Goal: Task Accomplishment & Management: Manage account settings

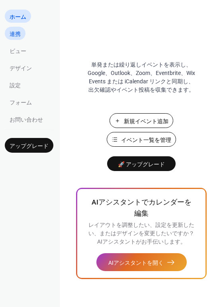
click at [22, 36] on link "連携" at bounding box center [15, 33] width 21 height 13
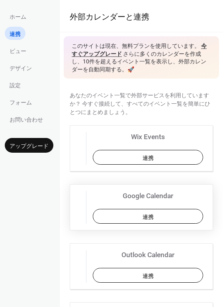
click at [136, 216] on button "連携" at bounding box center [148, 216] width 111 height 15
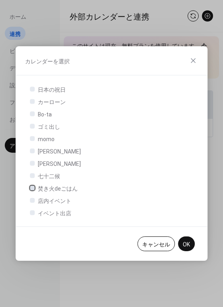
click at [30, 188] on div at bounding box center [32, 188] width 5 height 5
click at [31, 202] on div at bounding box center [32, 200] width 5 height 5
click at [32, 200] on div at bounding box center [32, 200] width 5 height 5
click at [32, 201] on div at bounding box center [32, 200] width 5 height 5
click at [32, 212] on div at bounding box center [32, 212] width 5 height 5
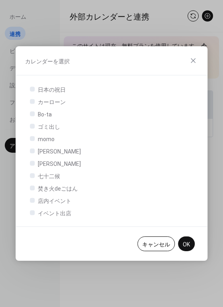
click at [56, 201] on span "店内イベント" at bounding box center [55, 201] width 34 height 8
click at [32, 201] on div at bounding box center [32, 200] width 5 height 5
click at [34, 188] on icon at bounding box center [32, 187] width 3 height 3
click at [33, 200] on div at bounding box center [32, 200] width 5 height 5
click at [32, 189] on div at bounding box center [32, 188] width 5 height 5
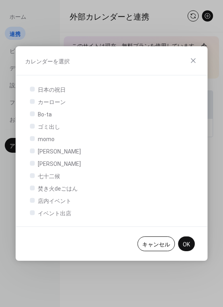
click at [32, 188] on div at bounding box center [32, 188] width 5 height 5
click at [33, 211] on div at bounding box center [32, 212] width 5 height 5
click at [32, 190] on div at bounding box center [32, 188] width 5 height 5
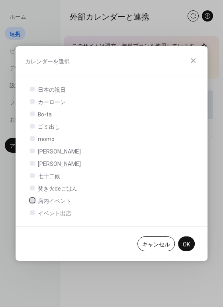
click at [33, 199] on icon at bounding box center [32, 200] width 3 height 3
click at [33, 211] on div at bounding box center [32, 212] width 5 height 5
click at [190, 245] on span "OK" at bounding box center [186, 245] width 7 height 8
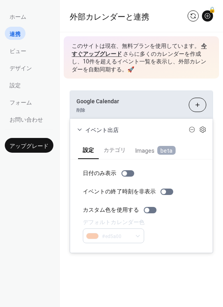
click at [203, 46] on link "今すぐアップグレード" at bounding box center [139, 50] width 135 height 14
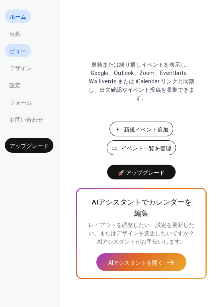
click at [22, 49] on span "ビュー" at bounding box center [18, 51] width 17 height 8
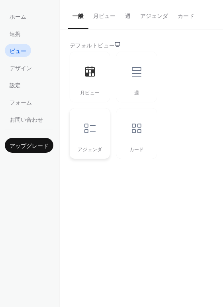
click at [94, 123] on icon at bounding box center [90, 128] width 13 height 13
click at [90, 78] on icon at bounding box center [90, 71] width 13 height 13
click at [125, 128] on div at bounding box center [137, 129] width 24 height 24
click at [84, 78] on div at bounding box center [90, 72] width 24 height 24
click at [101, 15] on button "月ビュー" at bounding box center [105, 14] width 32 height 28
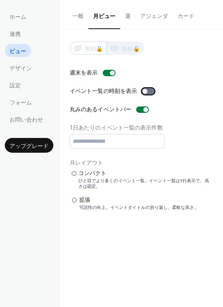
click at [144, 89] on div at bounding box center [145, 91] width 5 height 5
click at [139, 111] on div at bounding box center [142, 110] width 13 height 6
click at [139, 111] on div at bounding box center [139, 109] width 5 height 5
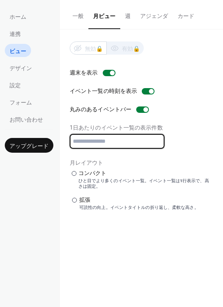
click at [100, 144] on input "*" at bounding box center [117, 141] width 95 height 15
click at [156, 139] on input "*" at bounding box center [117, 141] width 95 height 15
type input "*"
click at [156, 139] on input "*" at bounding box center [117, 141] width 95 height 15
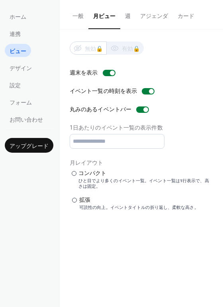
click at [114, 115] on div "週末を表示 イベント一覧の時刻を表示 丸みのあるイベントバー 1日あたりのイベント一覧の表示件数 * 月レイアウト ​ コンパクト ひと目でより多くのイベント…" at bounding box center [142, 140] width 144 height 142
click at [77, 174] on label "​ コンパクト ひと目でより多くのイベント一覧。イベント一覧は1行表示で、高さは固定。" at bounding box center [142, 179] width 144 height 20
click at [76, 200] on div at bounding box center [74, 200] width 5 height 5
click at [27, 65] on span "デザイン" at bounding box center [21, 68] width 22 height 8
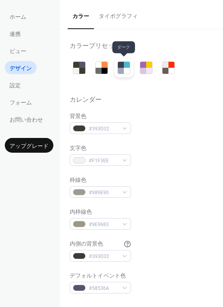
click at [121, 67] on div at bounding box center [121, 65] width 6 height 6
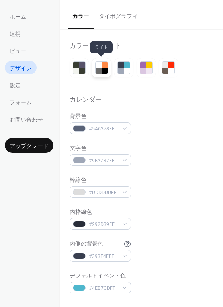
click at [101, 70] on div at bounding box center [99, 71] width 6 height 6
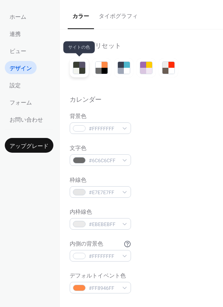
click at [73, 68] on div at bounding box center [79, 67] width 13 height 13
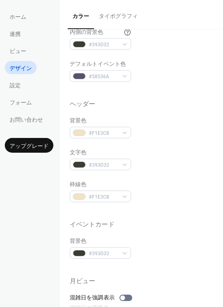
scroll to position [210, 0]
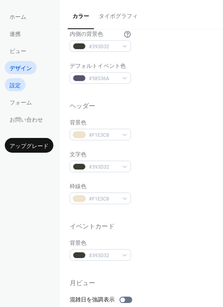
click at [18, 84] on span "設定" at bounding box center [15, 85] width 11 height 8
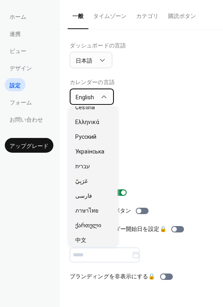
scroll to position [407, 0]
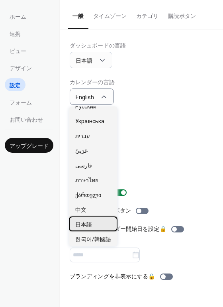
click at [88, 226] on span "日本語" at bounding box center [83, 225] width 17 height 8
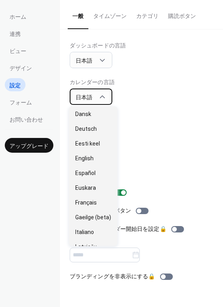
scroll to position [31, 0]
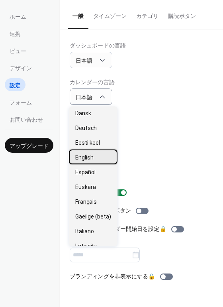
click at [93, 157] on span "English" at bounding box center [84, 158] width 18 height 8
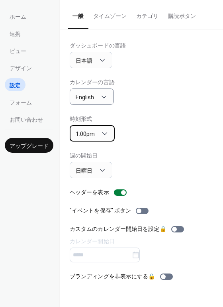
click at [108, 134] on div "1:00pm" at bounding box center [92, 133] width 45 height 16
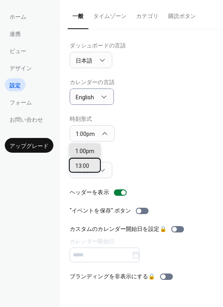
click at [85, 169] on span "13:00" at bounding box center [82, 166] width 14 height 8
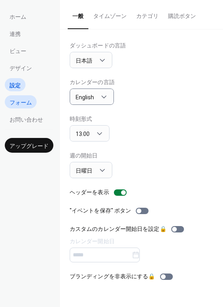
click at [34, 103] on link "フォーム" at bounding box center [21, 101] width 32 height 13
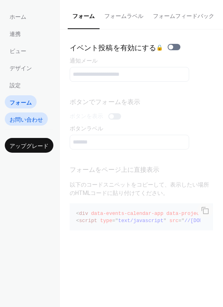
click at [33, 121] on span "お問い合わせ" at bounding box center [27, 120] width 34 height 8
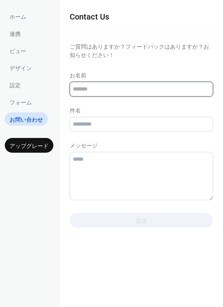
click at [146, 92] on input "text" at bounding box center [142, 89] width 144 height 15
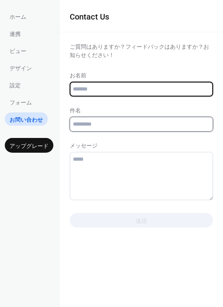
click at [94, 127] on input "text" at bounding box center [142, 124] width 144 height 15
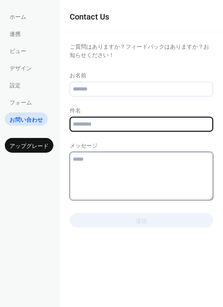
click at [100, 156] on textarea at bounding box center [142, 176] width 144 height 48
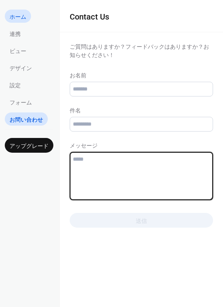
click at [22, 18] on span "ホーム" at bounding box center [18, 17] width 17 height 8
